Goal: Task Accomplishment & Management: Complete application form

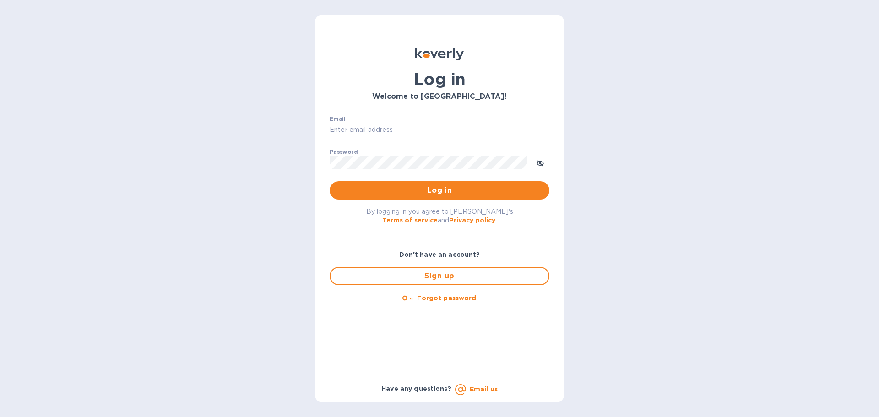
click at [385, 129] on input "Email" at bounding box center [440, 130] width 220 height 14
type input "schwartz@julian-sinclair.com"
click at [422, 186] on span "Log in" at bounding box center [439, 190] width 205 height 11
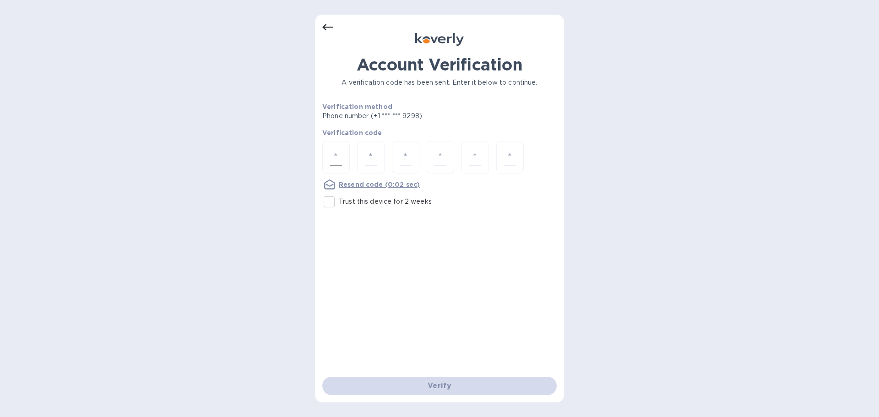
click at [345, 150] on div at bounding box center [335, 157] width 27 height 33
type input "4"
type input "5"
type input "9"
type input "5"
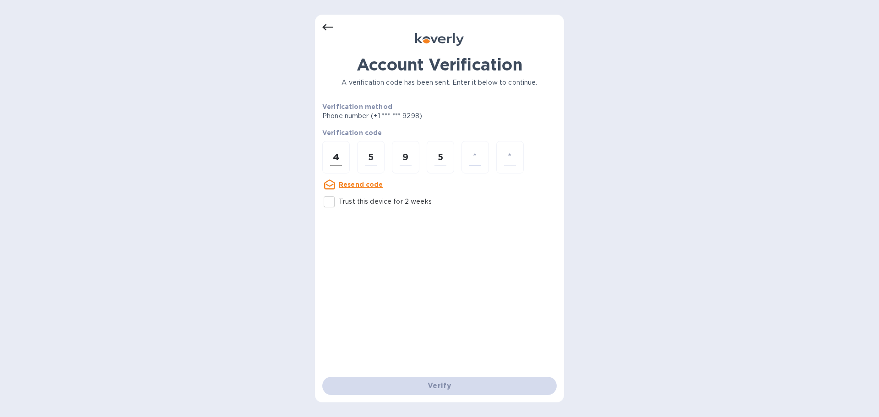
type input "2"
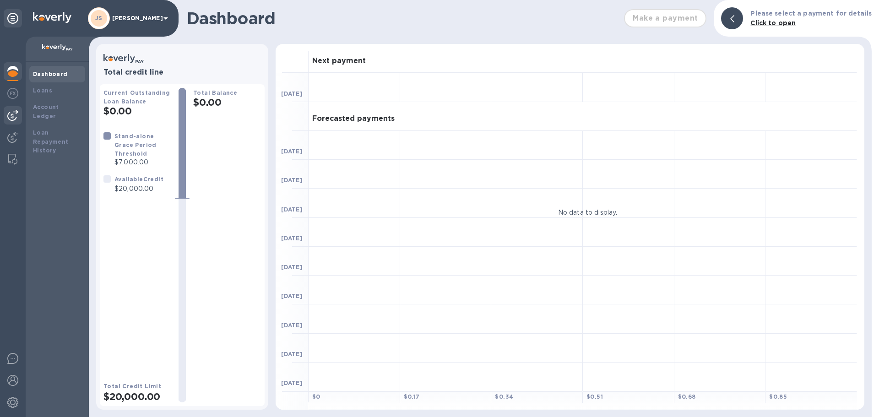
click at [15, 115] on img at bounding box center [12, 115] width 11 height 11
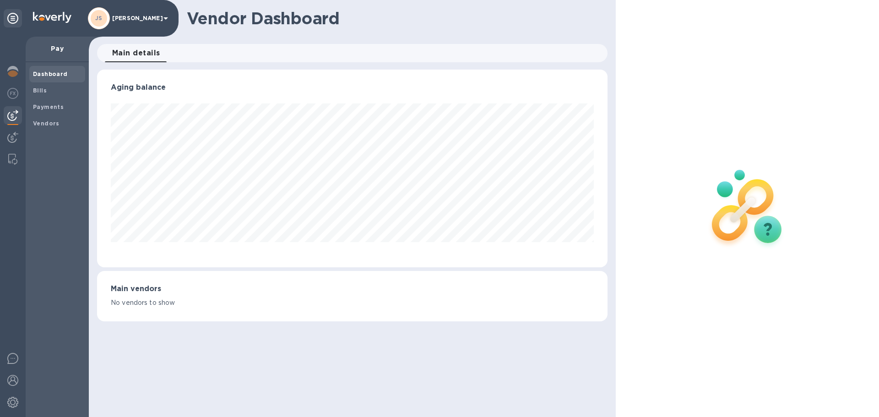
scroll to position [198, 510]
click at [51, 91] on span "Bills" at bounding box center [57, 90] width 49 height 9
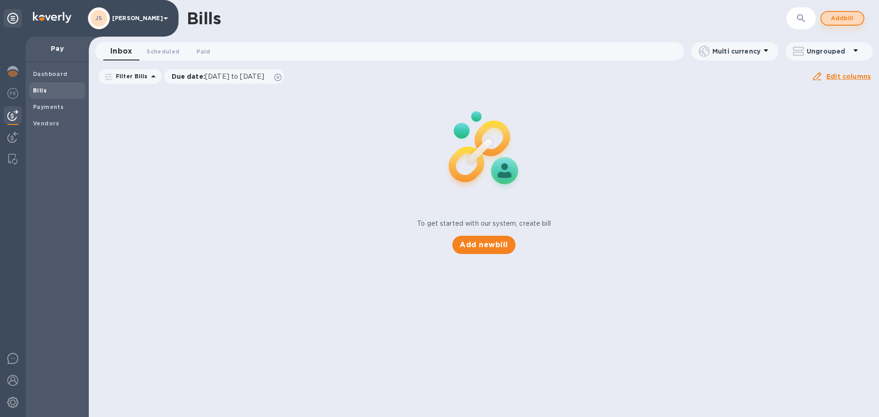
click at [839, 19] on span "Add bill" at bounding box center [842, 18] width 27 height 11
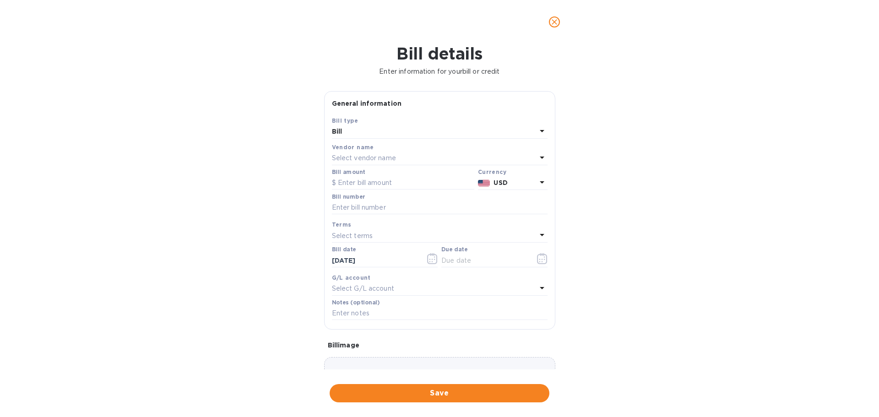
click at [368, 154] on p "Select vendor name" at bounding box center [364, 158] width 64 height 10
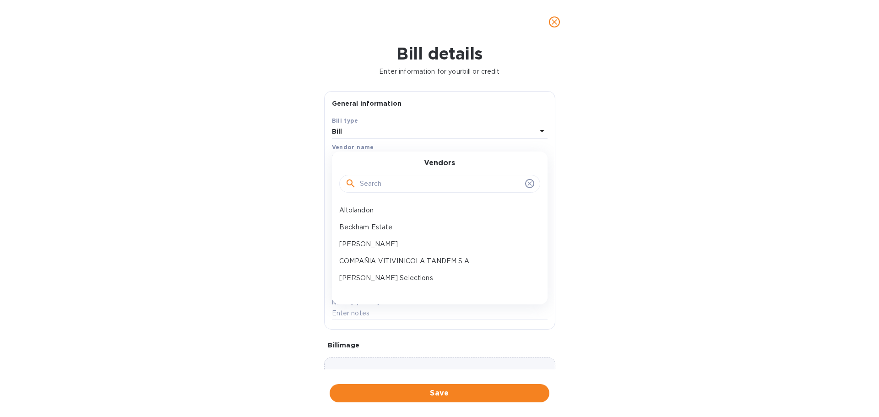
click at [377, 181] on input "text" at bounding box center [441, 184] width 162 height 14
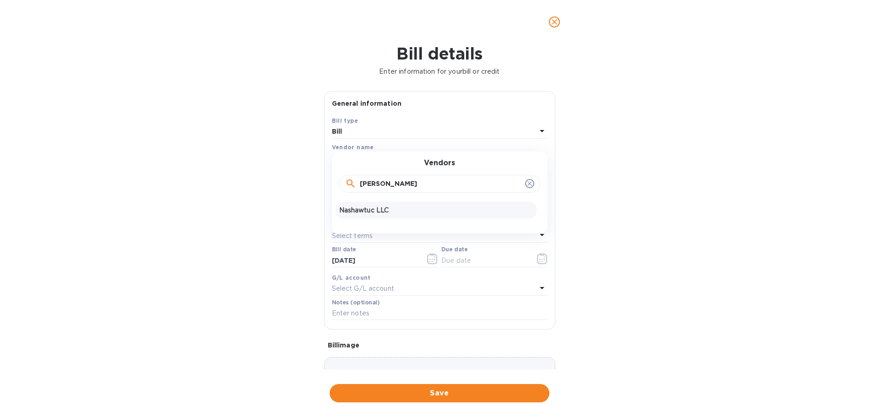
type input "[PERSON_NAME]"
click at [370, 205] on div "Nashawtuc LLC" at bounding box center [436, 210] width 201 height 17
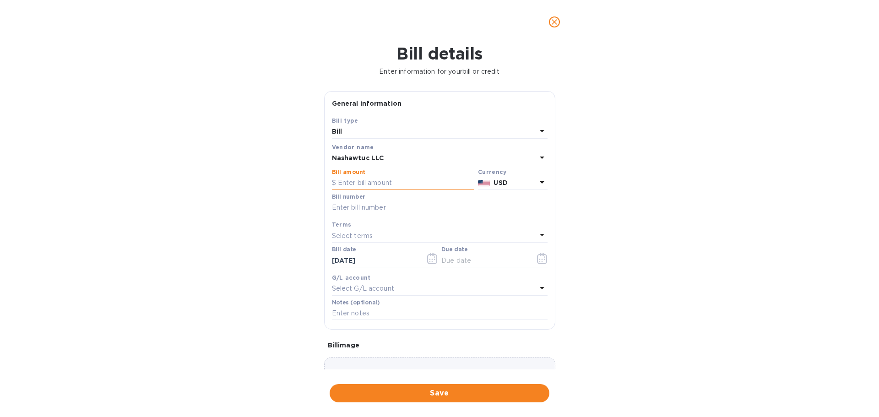
click at [369, 179] on input "text" at bounding box center [403, 183] width 142 height 14
click at [374, 181] on input "text" at bounding box center [403, 183] width 142 height 14
type input "15,044.96"
click at [365, 209] on input "text" at bounding box center [440, 208] width 216 height 14
type input "6588"
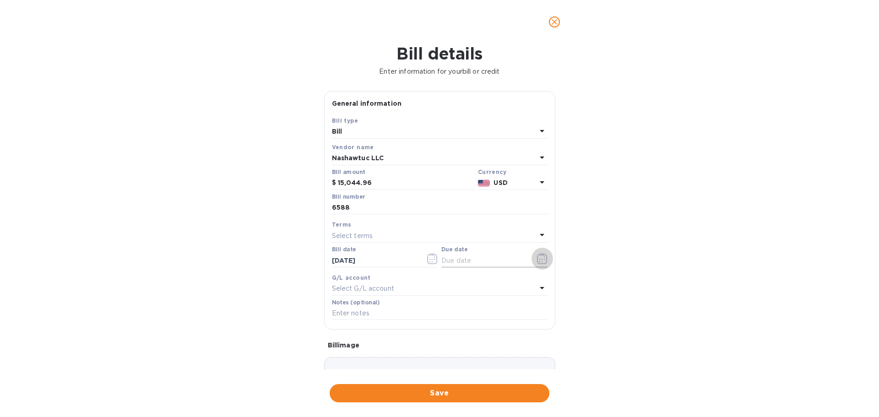
click at [537, 258] on icon "button" at bounding box center [542, 258] width 11 height 11
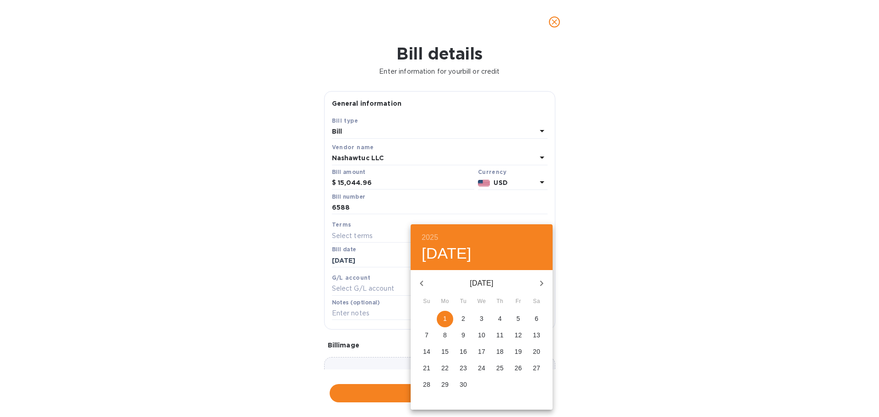
click at [515, 319] on span "5" at bounding box center [518, 318] width 16 height 9
type input "[DATE]"
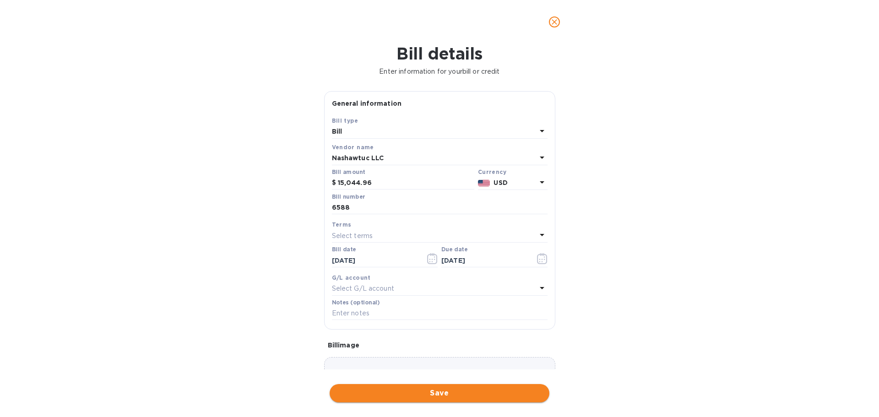
click at [451, 385] on button "Save" at bounding box center [440, 393] width 220 height 18
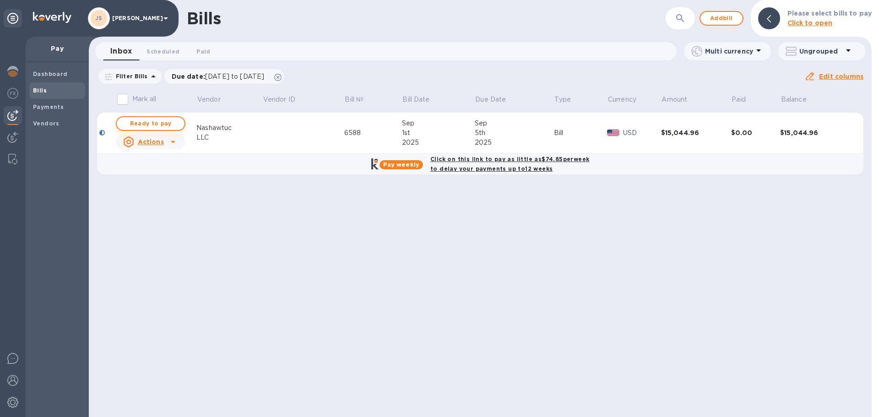
click at [165, 125] on span "Ready to pay" at bounding box center [150, 123] width 53 height 11
checkbox input "true"
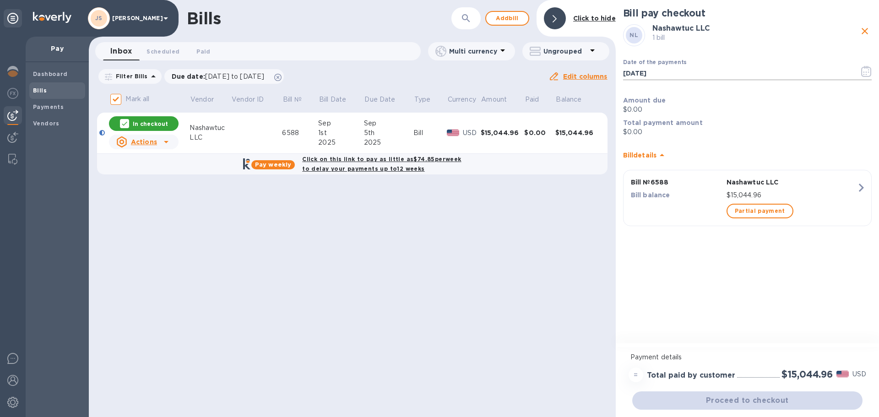
click at [864, 74] on icon "button" at bounding box center [866, 71] width 11 height 11
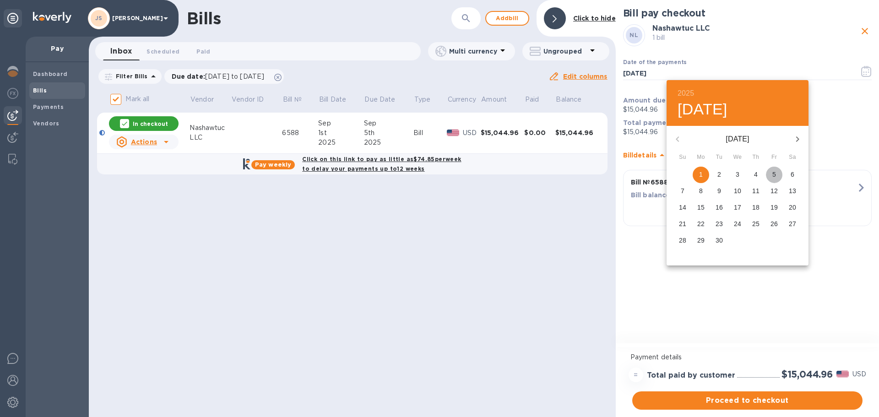
click at [770, 178] on span "5" at bounding box center [774, 174] width 16 height 9
type input "[DATE]"
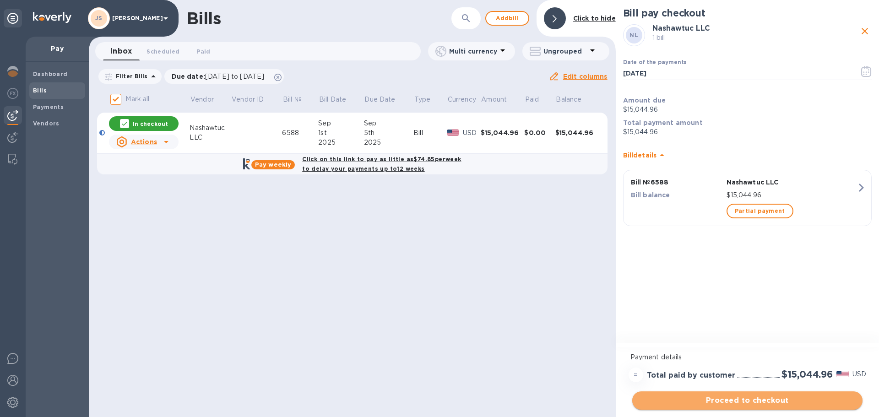
click at [741, 401] on span "Proceed to checkout" at bounding box center [748, 400] width 216 height 11
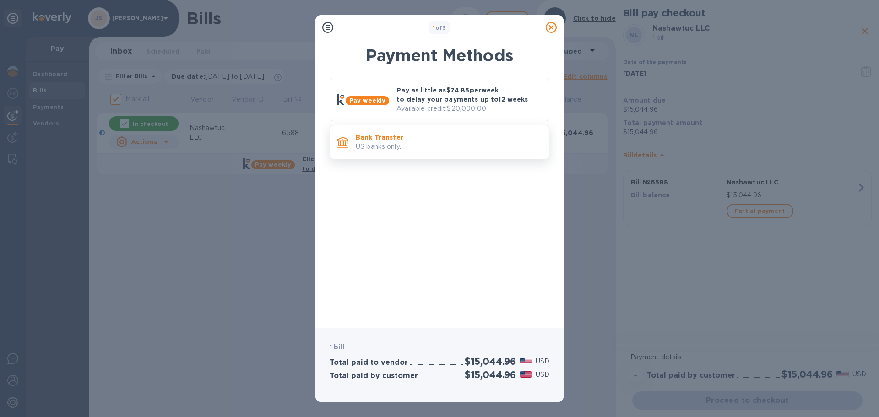
click at [422, 146] on p "US banks only." at bounding box center [449, 147] width 186 height 10
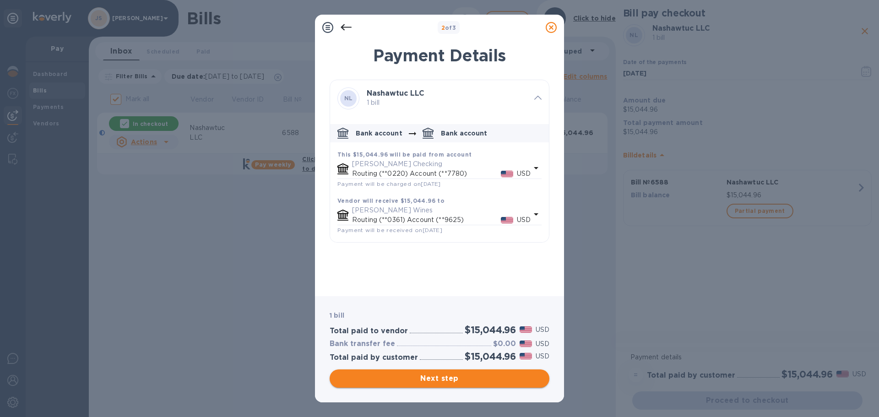
click at [514, 375] on span "Next step" at bounding box center [439, 378] width 205 height 11
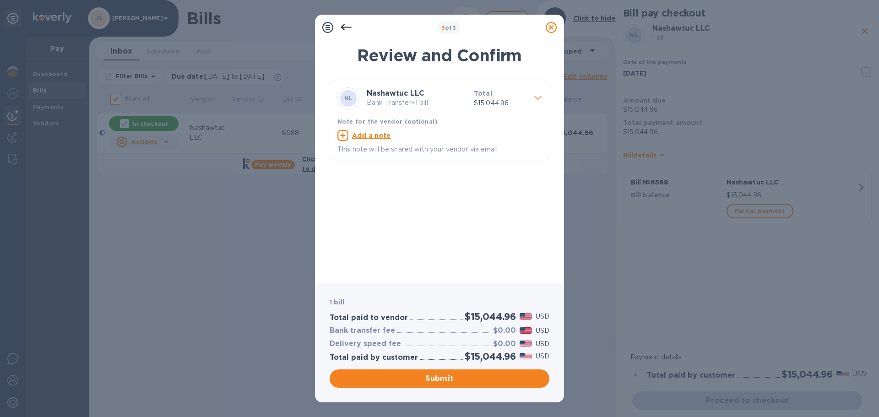
click at [362, 137] on u "Add a note" at bounding box center [371, 135] width 39 height 7
click at [364, 137] on textarea at bounding box center [432, 137] width 190 height 8
type textarea "6588"
click at [444, 375] on span "Submit" at bounding box center [439, 378] width 205 height 11
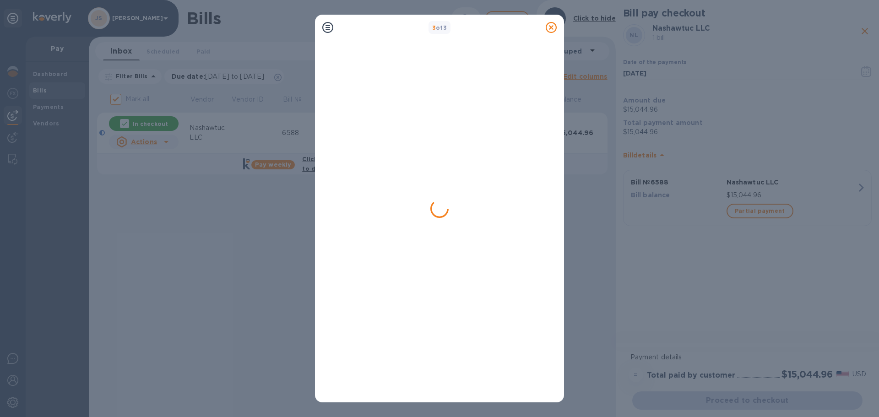
checkbox input "false"
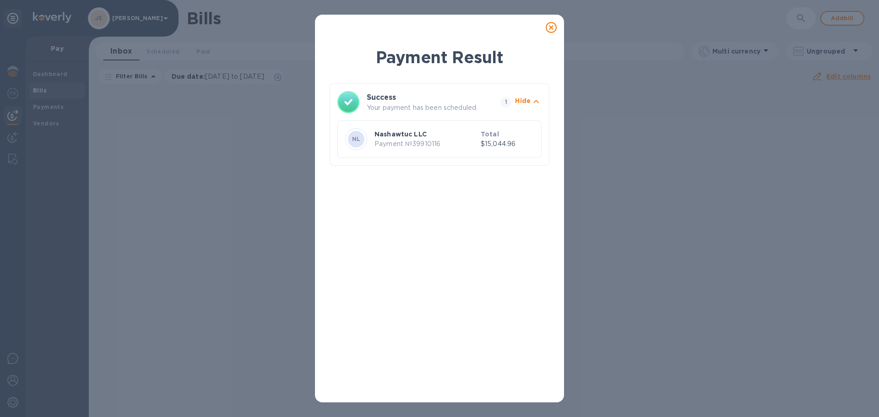
click at [552, 28] on icon at bounding box center [551, 27] width 11 height 11
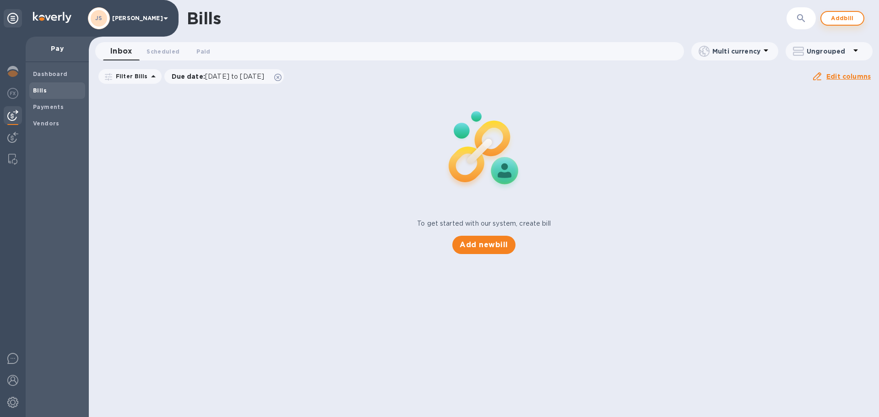
click at [837, 15] on span "Add bill" at bounding box center [842, 18] width 27 height 11
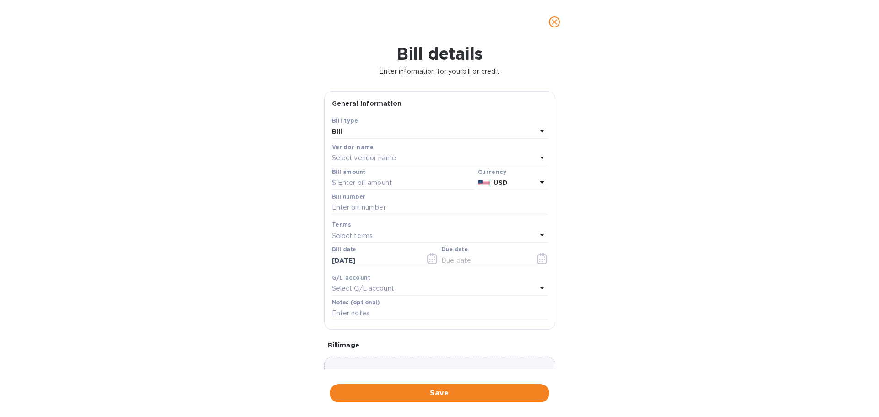
click at [450, 157] on div "Select vendor name" at bounding box center [434, 158] width 205 height 13
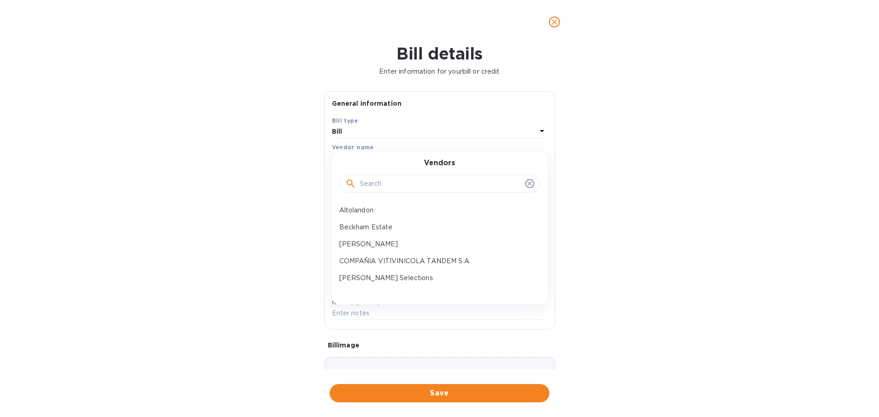
click at [411, 183] on input "text" at bounding box center [441, 184] width 162 height 14
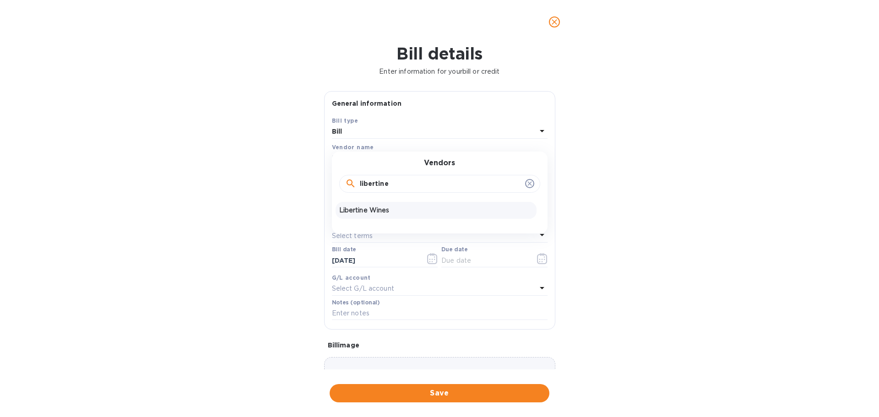
type input "libertine"
click at [374, 215] on p "Libertine Wines" at bounding box center [436, 211] width 194 height 10
click at [367, 184] on input "text" at bounding box center [403, 183] width 142 height 14
type input "1,357.30"
click at [537, 260] on icon "button" at bounding box center [542, 258] width 11 height 11
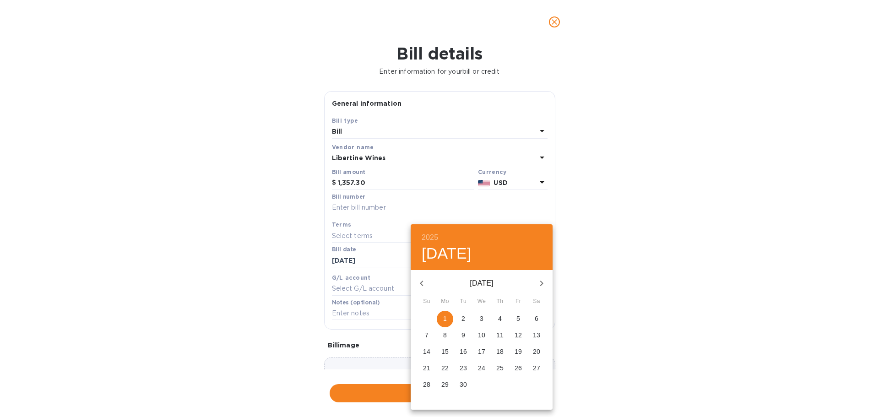
click at [522, 319] on span "5" at bounding box center [518, 318] width 16 height 9
type input "[DATE]"
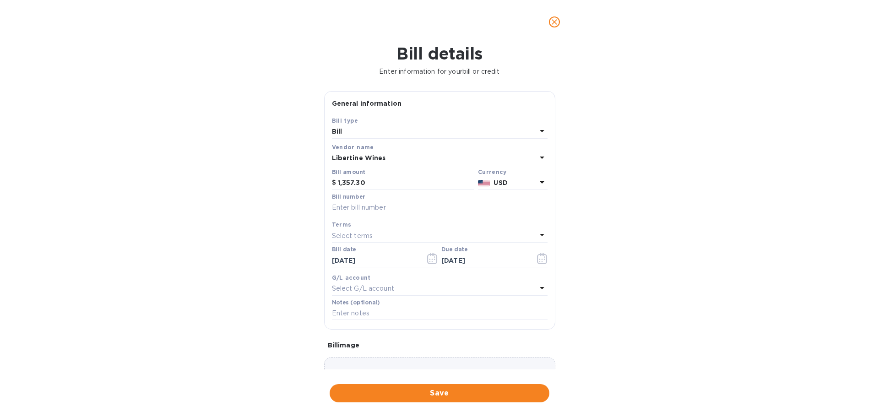
click at [366, 212] on input "text" at bounding box center [440, 208] width 216 height 14
paste input "2776"
type input "JS PO 2776"
click at [469, 387] on button "Save" at bounding box center [440, 393] width 220 height 18
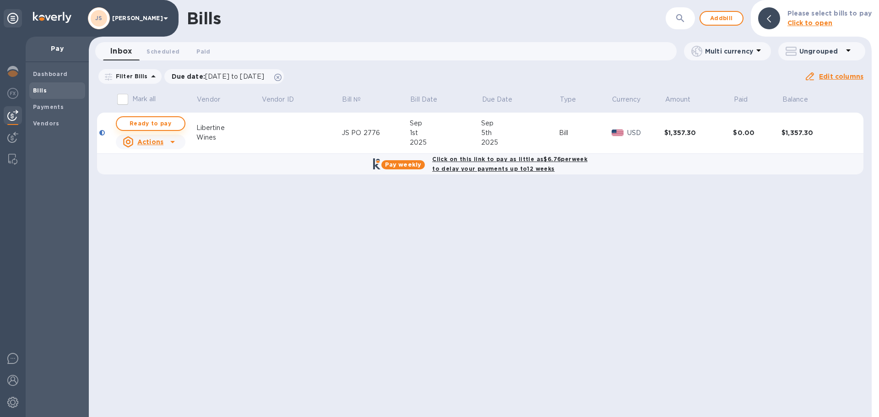
click at [155, 126] on span "Ready to pay" at bounding box center [150, 123] width 53 height 11
checkbox input "true"
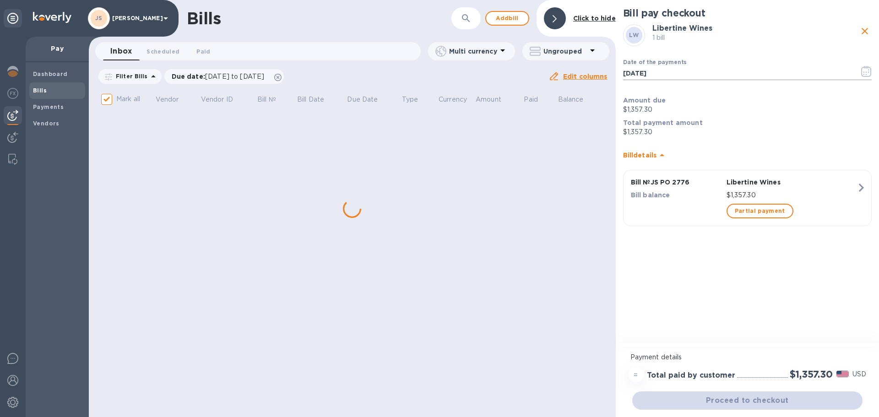
click at [870, 70] on icon "button" at bounding box center [866, 71] width 10 height 11
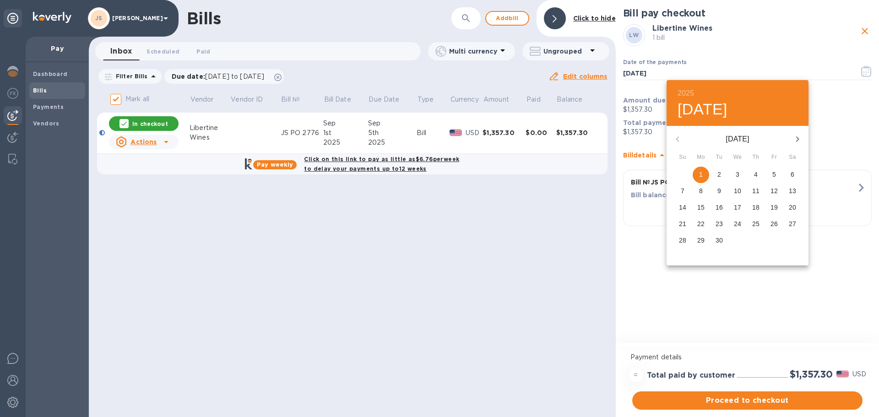
click at [769, 174] on span "5" at bounding box center [774, 174] width 16 height 9
type input "[DATE]"
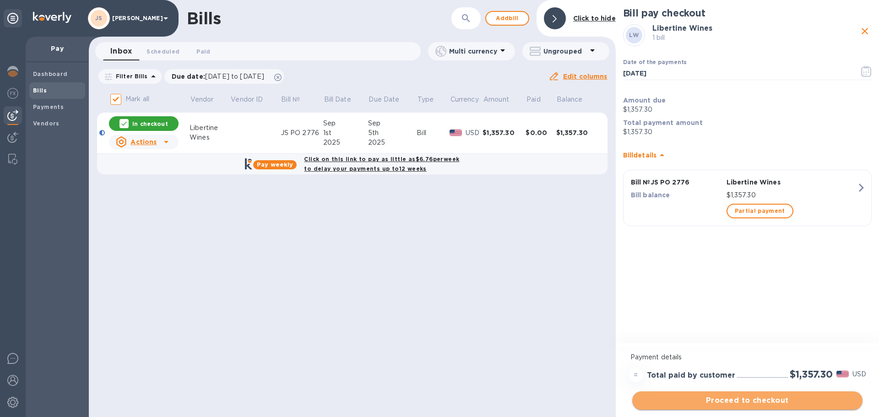
click at [745, 397] on span "Proceed to checkout" at bounding box center [748, 400] width 216 height 11
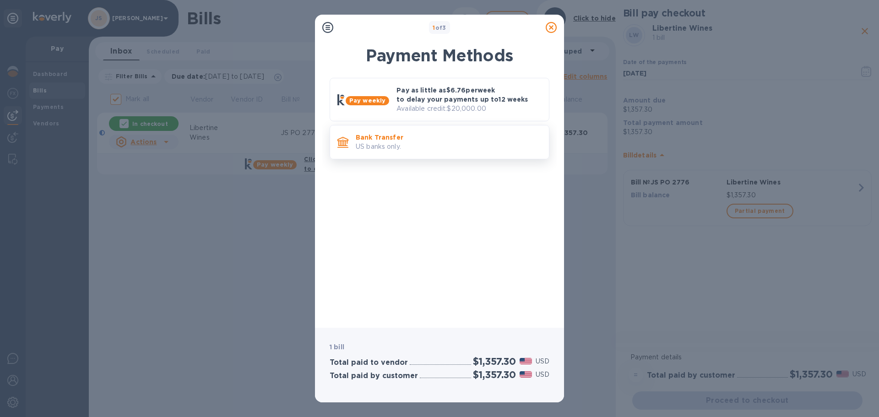
click at [480, 142] on p "US banks only." at bounding box center [449, 147] width 186 height 10
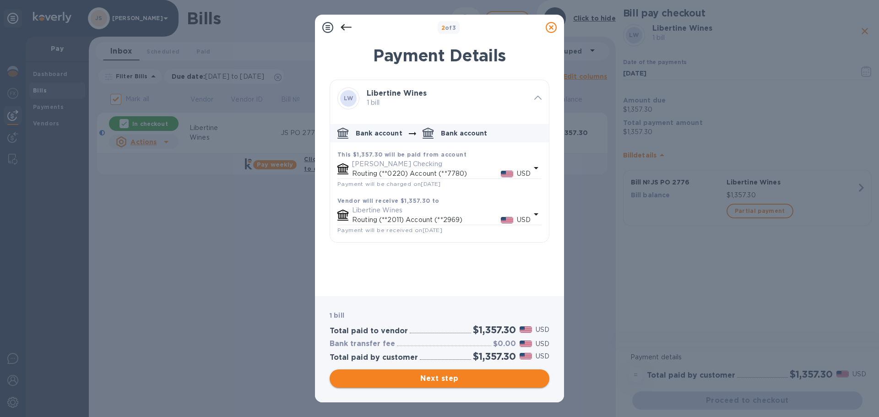
click at [447, 379] on span "Next step" at bounding box center [439, 378] width 205 height 11
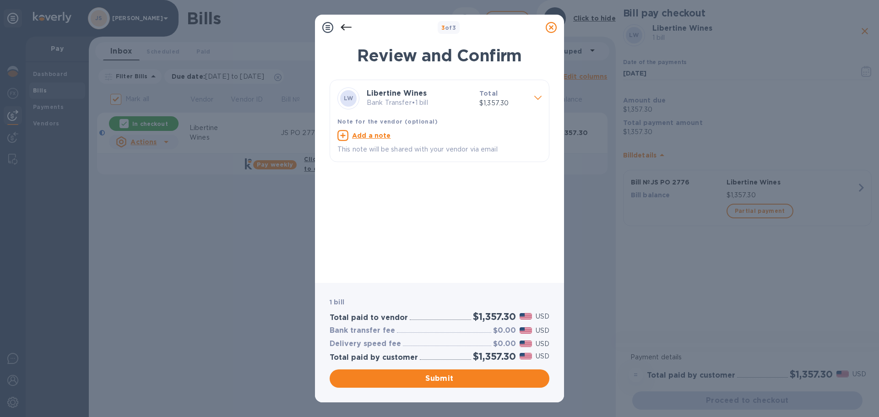
click at [367, 132] on u "Add a note" at bounding box center [371, 135] width 39 height 7
click at [364, 136] on textarea at bounding box center [432, 137] width 190 height 8
type textarea "JS PO 2776"
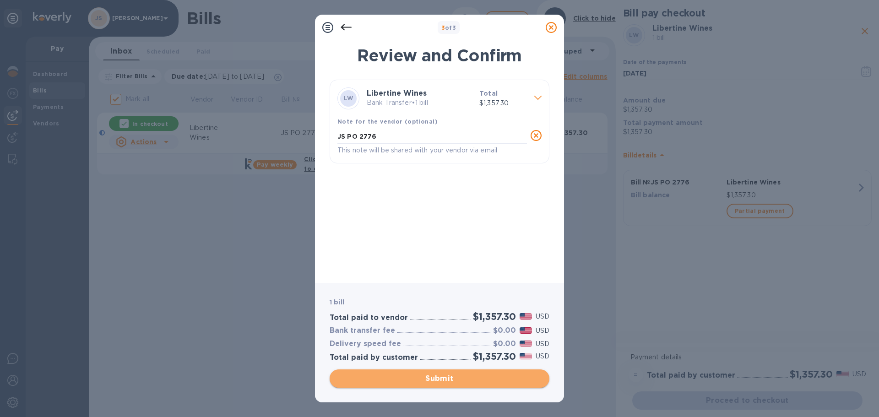
click at [457, 383] on span "Submit" at bounding box center [439, 378] width 205 height 11
